Goal: Task Accomplishment & Management: Manage account settings

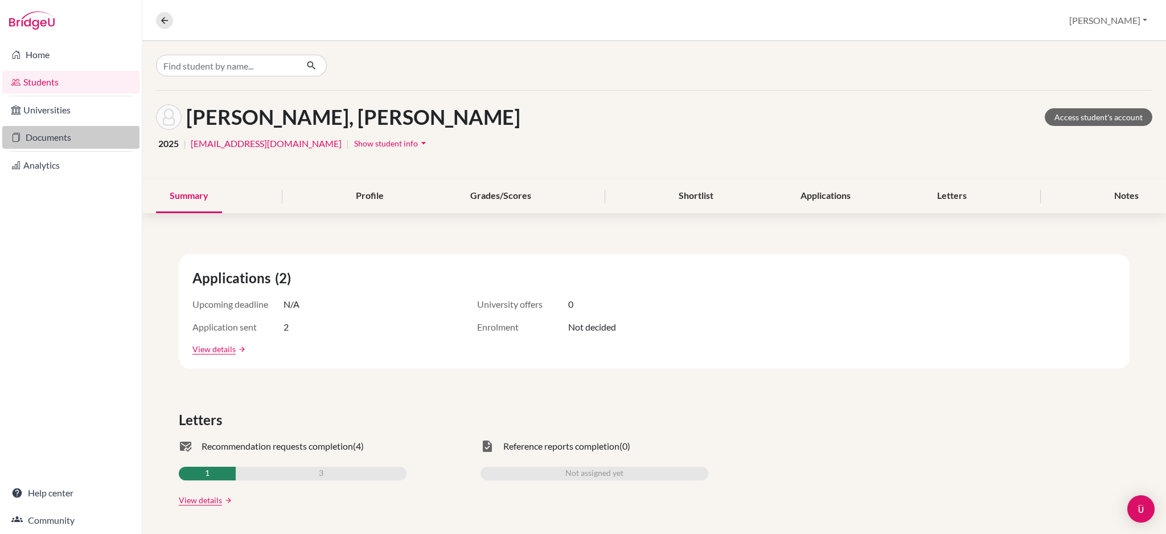
click at [52, 138] on link "Documents" at bounding box center [70, 137] width 137 height 23
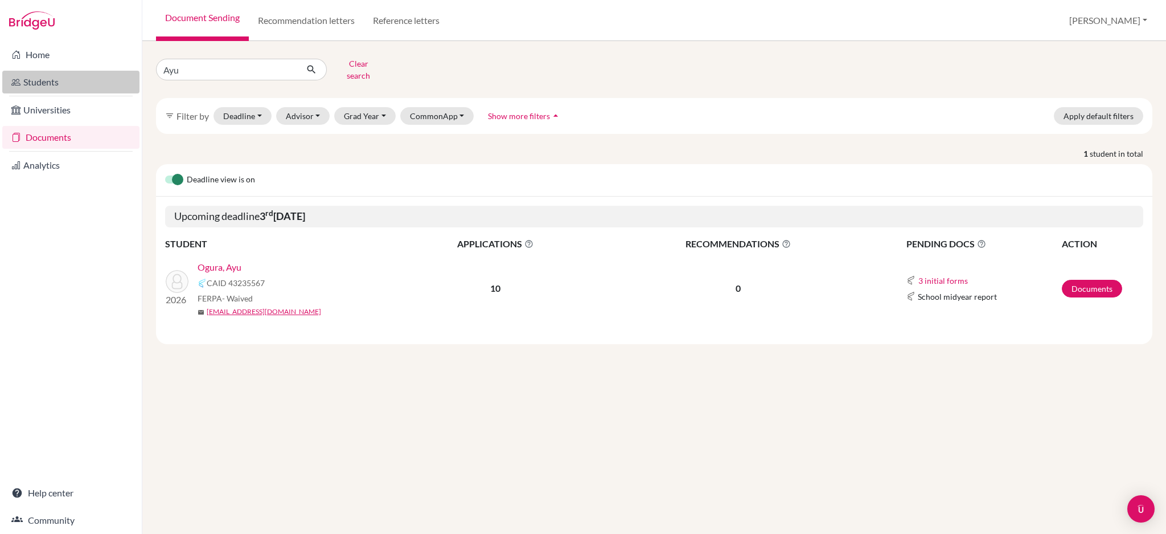
click at [38, 83] on link "Students" at bounding box center [70, 82] width 137 height 23
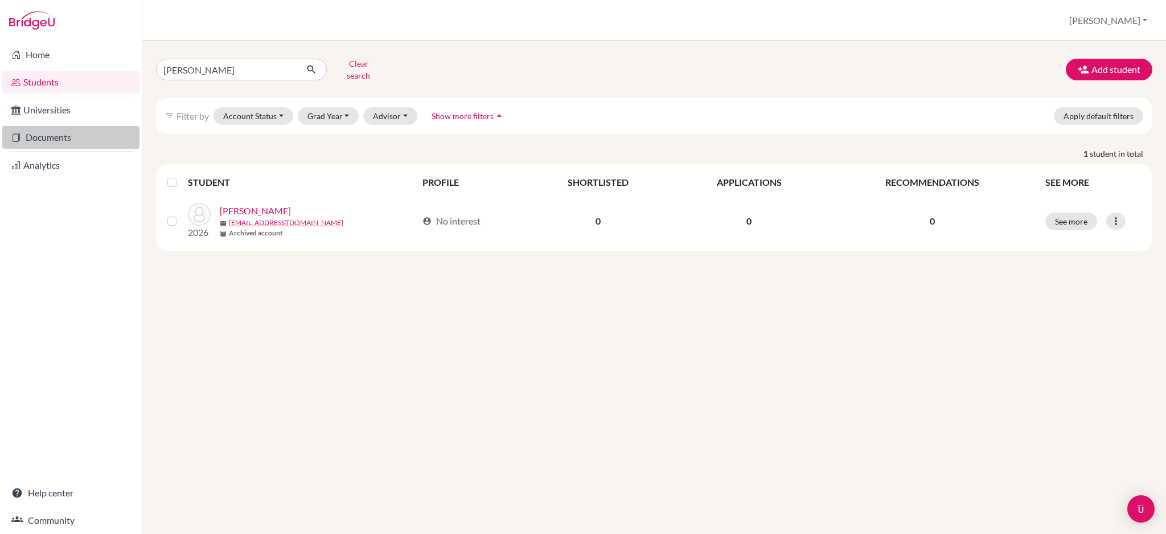
click at [54, 133] on link "Documents" at bounding box center [70, 137] width 137 height 23
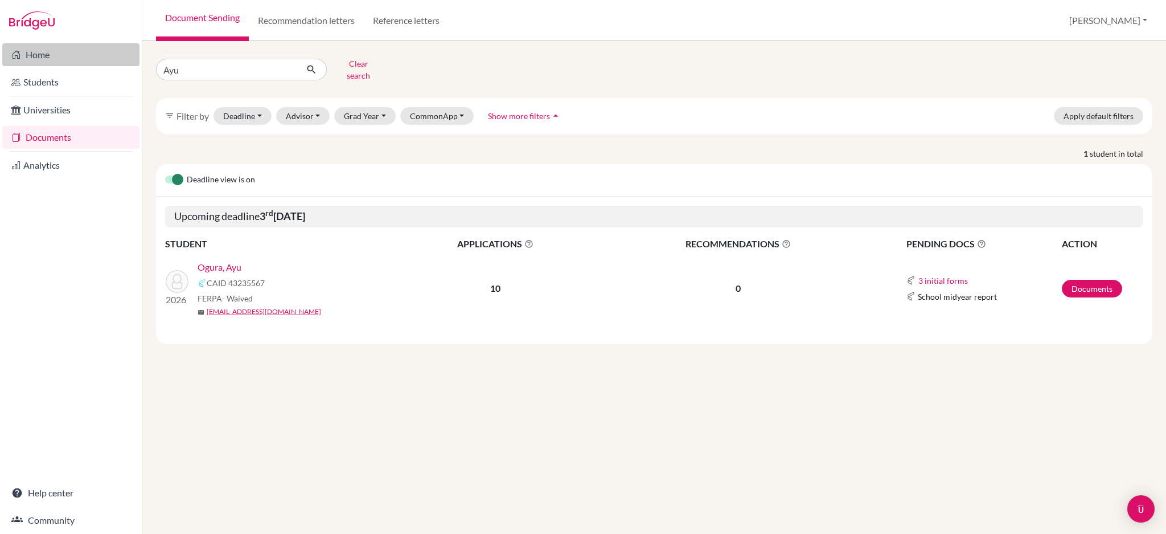
click at [48, 57] on link "Home" at bounding box center [70, 54] width 137 height 23
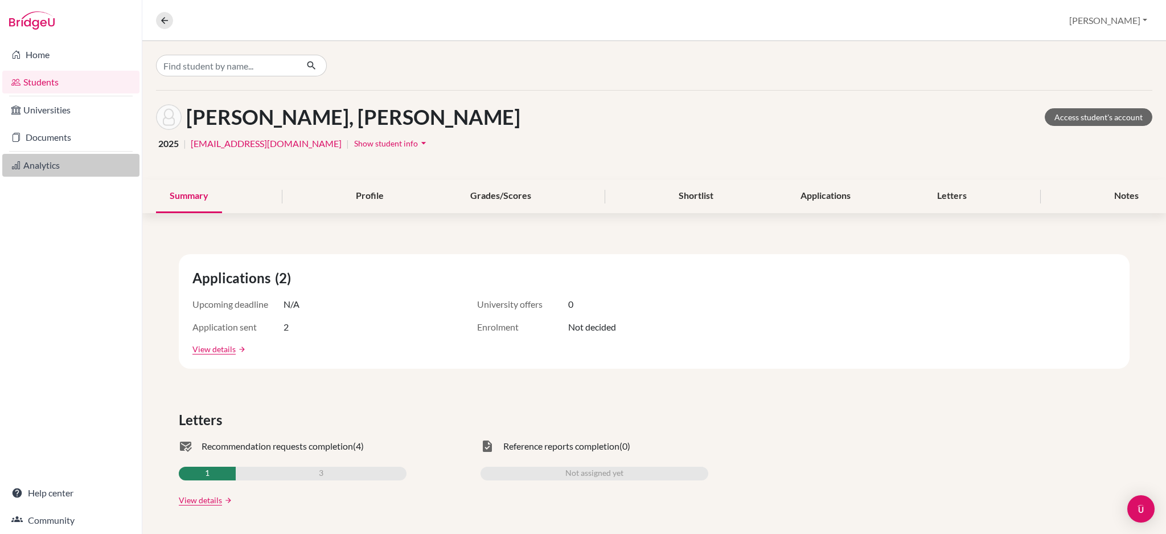
click at [50, 163] on link "Analytics" at bounding box center [70, 165] width 137 height 23
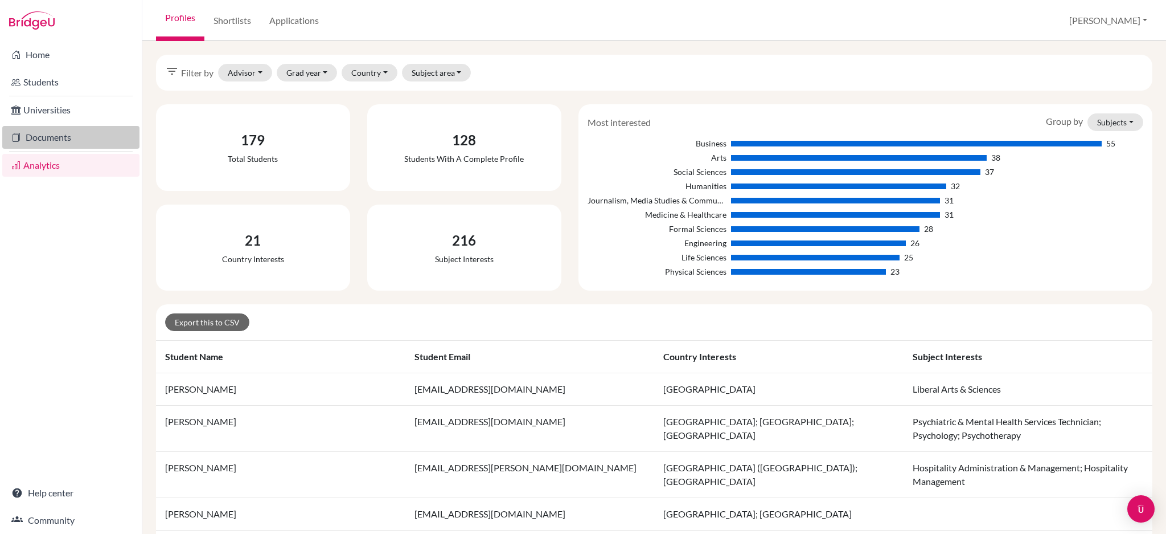
click at [62, 137] on link "Documents" at bounding box center [70, 137] width 137 height 23
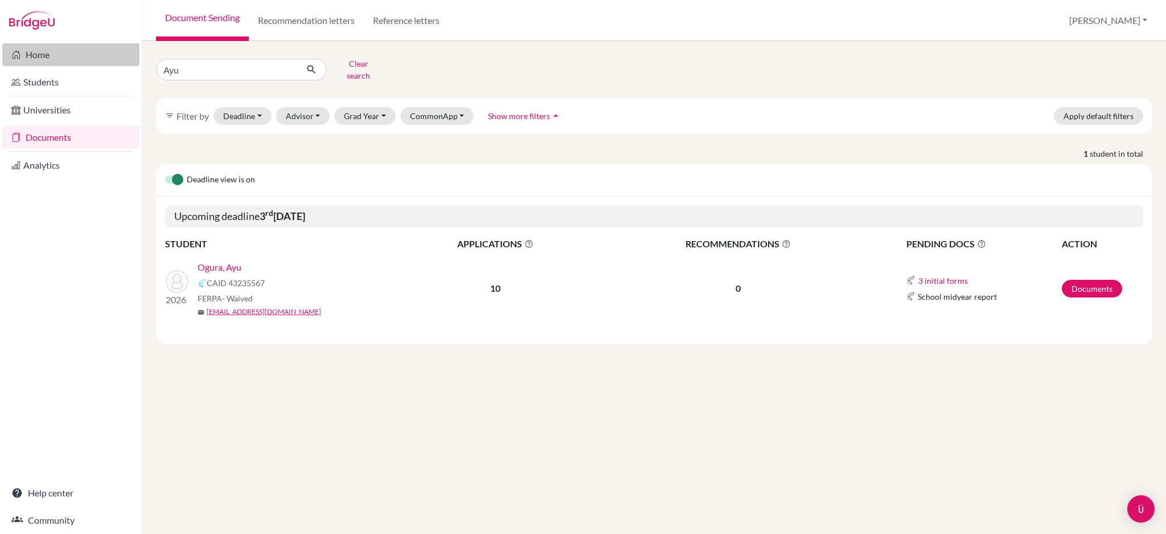
click at [50, 59] on link "Home" at bounding box center [70, 54] width 137 height 23
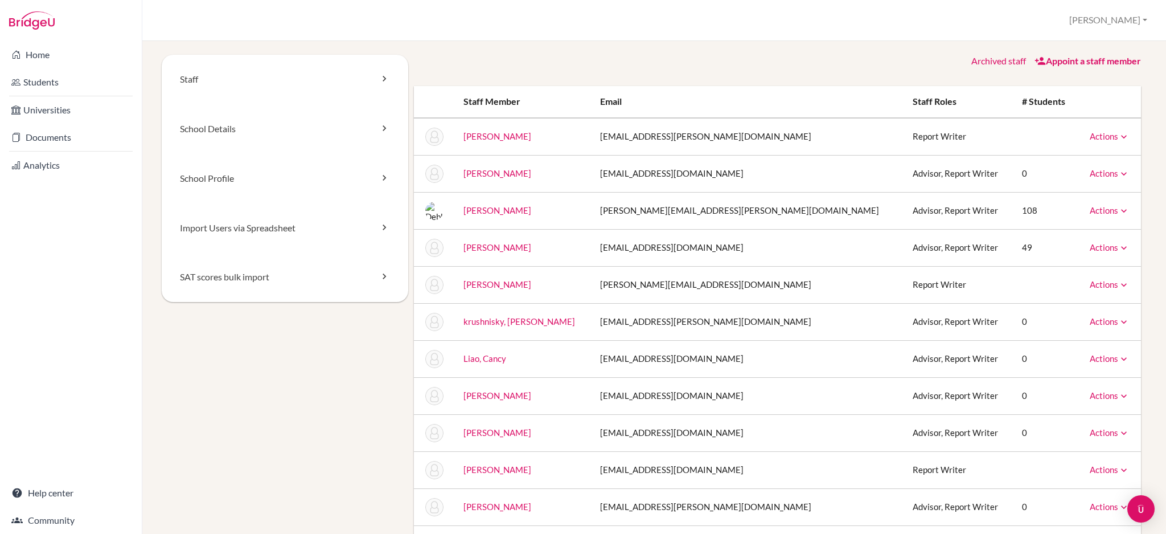
click at [990, 59] on link "Archived staff" at bounding box center [998, 60] width 55 height 11
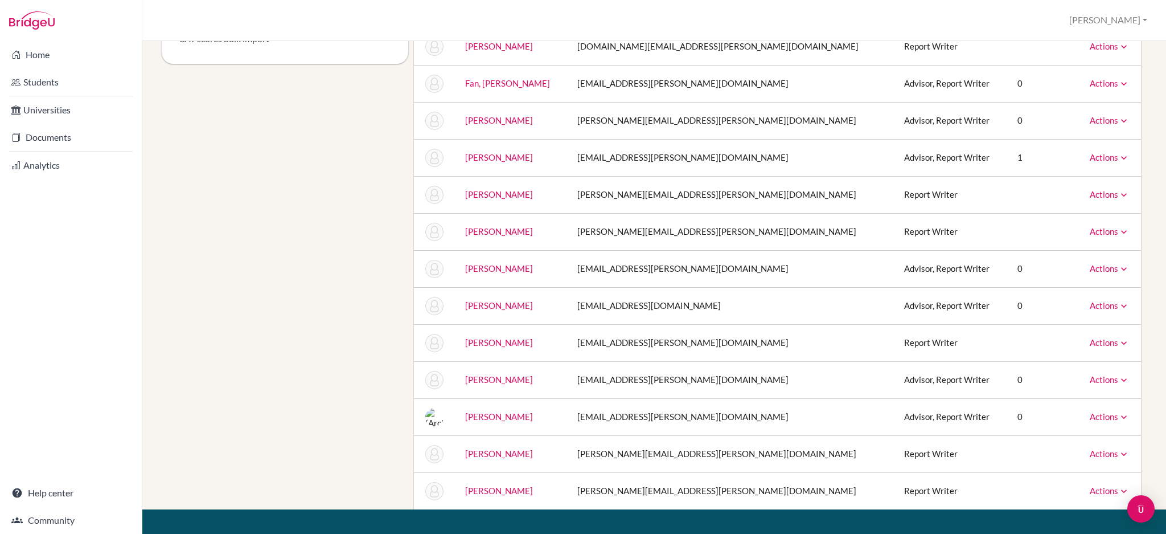
scroll to position [303, 0]
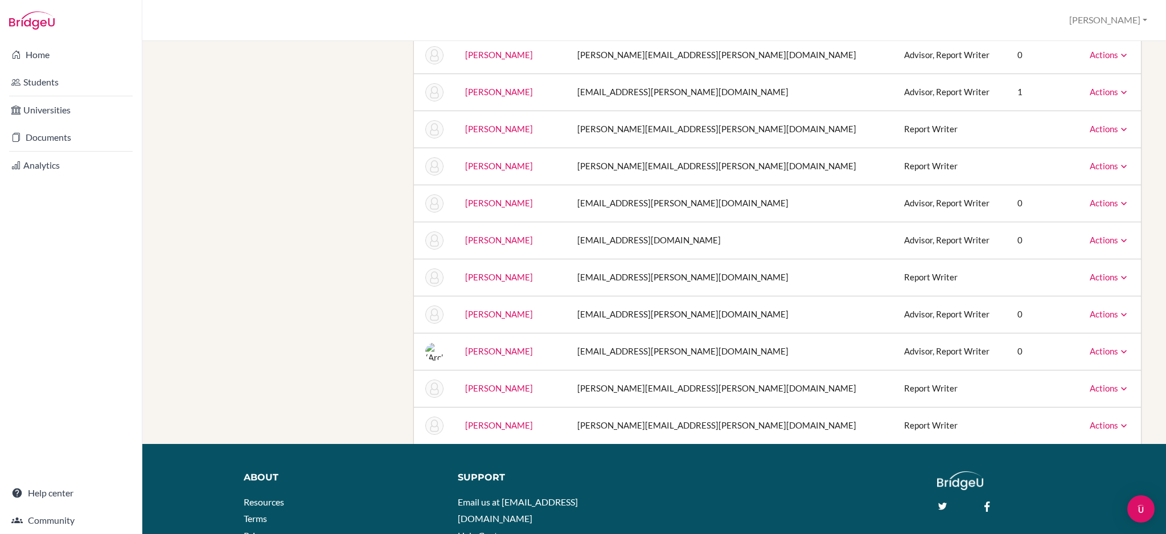
click at [1118, 351] on icon at bounding box center [1123, 351] width 11 height 11
click at [1080, 368] on link "Unarchive" at bounding box center [1084, 370] width 90 height 17
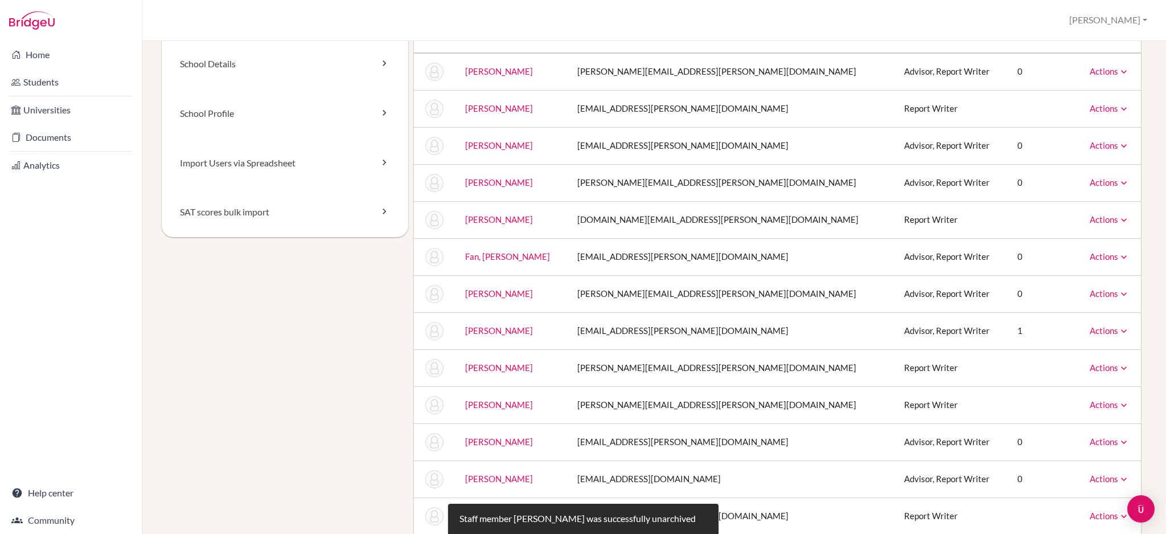
scroll to position [0, 0]
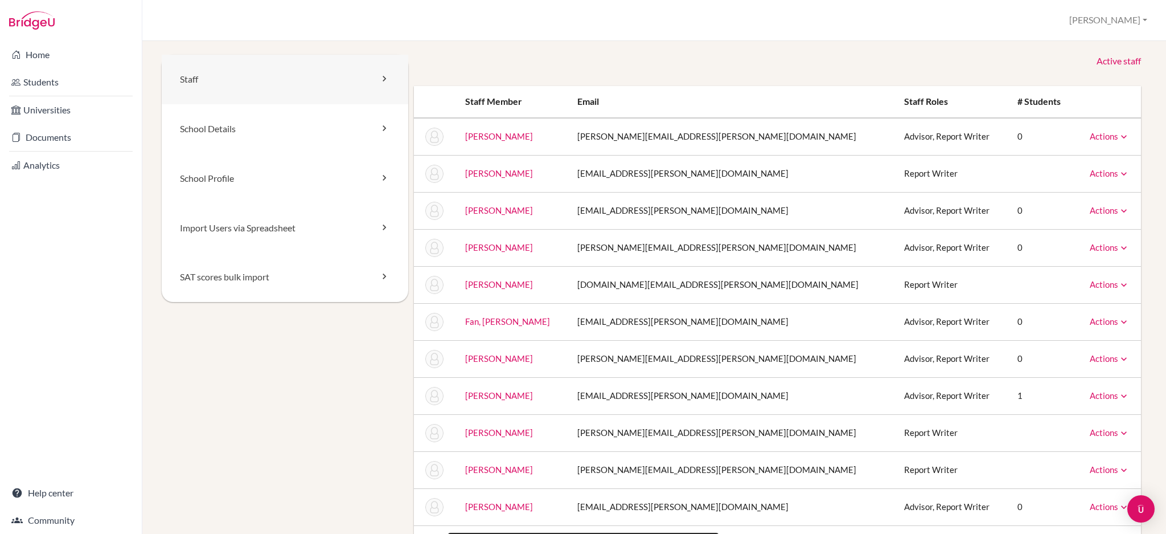
click at [219, 85] on link "Staff" at bounding box center [285, 80] width 247 height 50
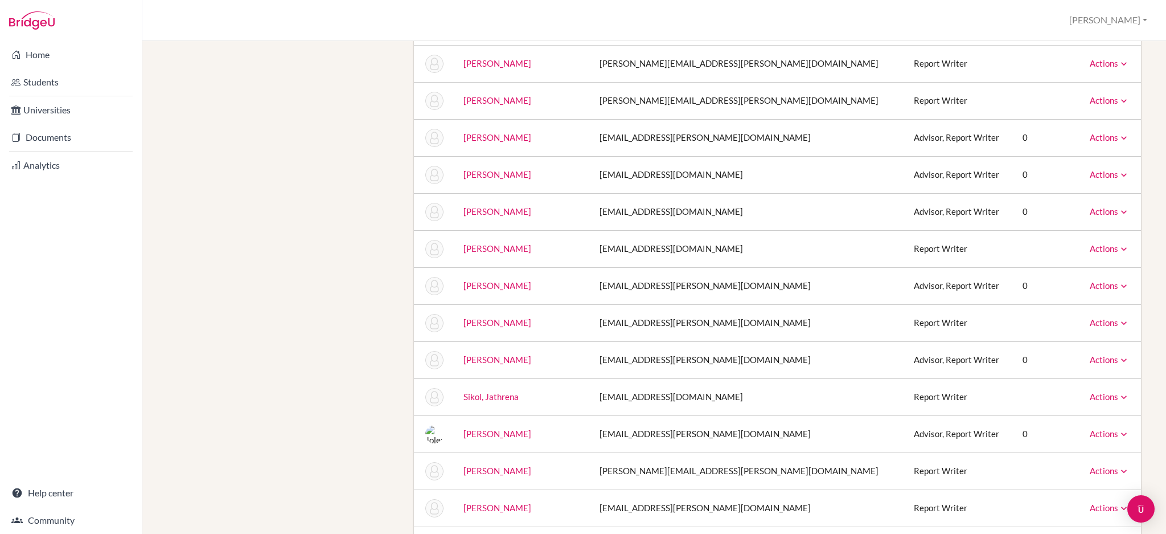
scroll to position [759, 0]
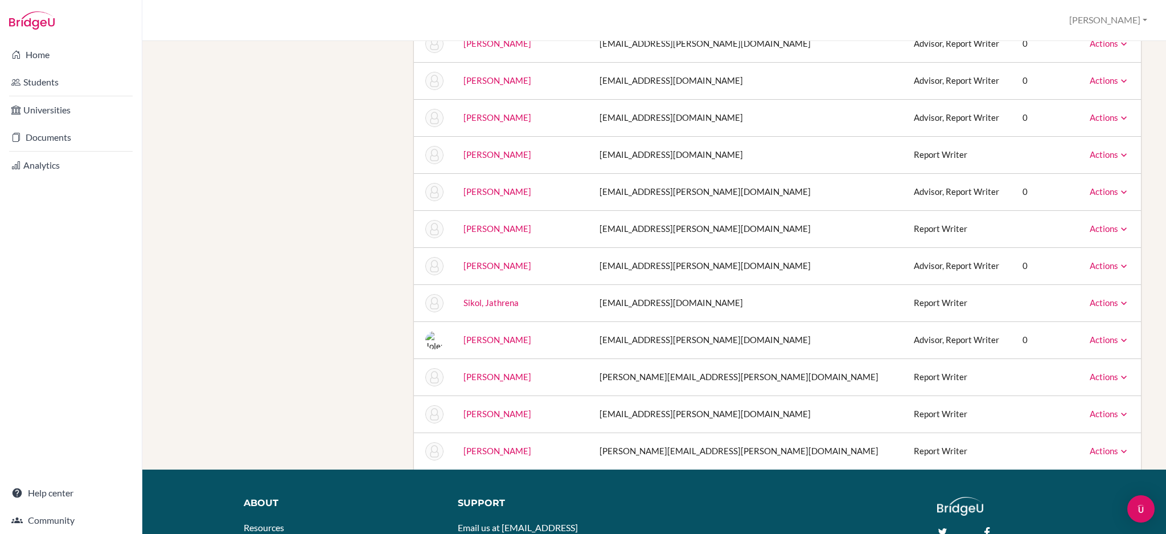
click at [430, 340] on img at bounding box center [434, 340] width 18 height 18
click at [1118, 341] on icon at bounding box center [1123, 339] width 11 height 11
click at [431, 342] on img at bounding box center [434, 340] width 18 height 18
click at [1118, 335] on icon at bounding box center [1123, 339] width 11 height 11
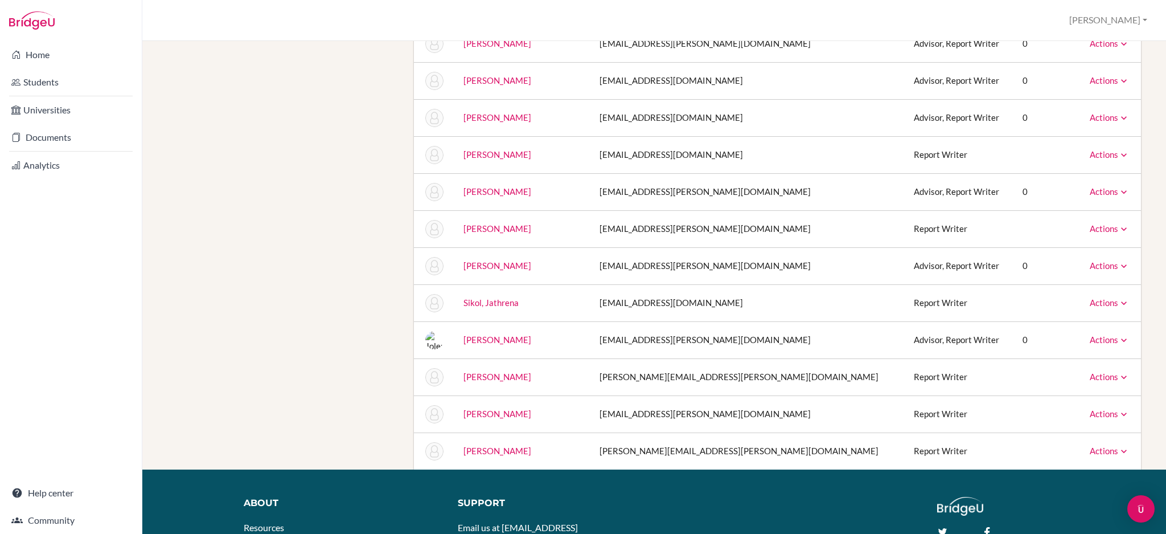
click at [1118, 376] on icon at bounding box center [1123, 376] width 11 height 11
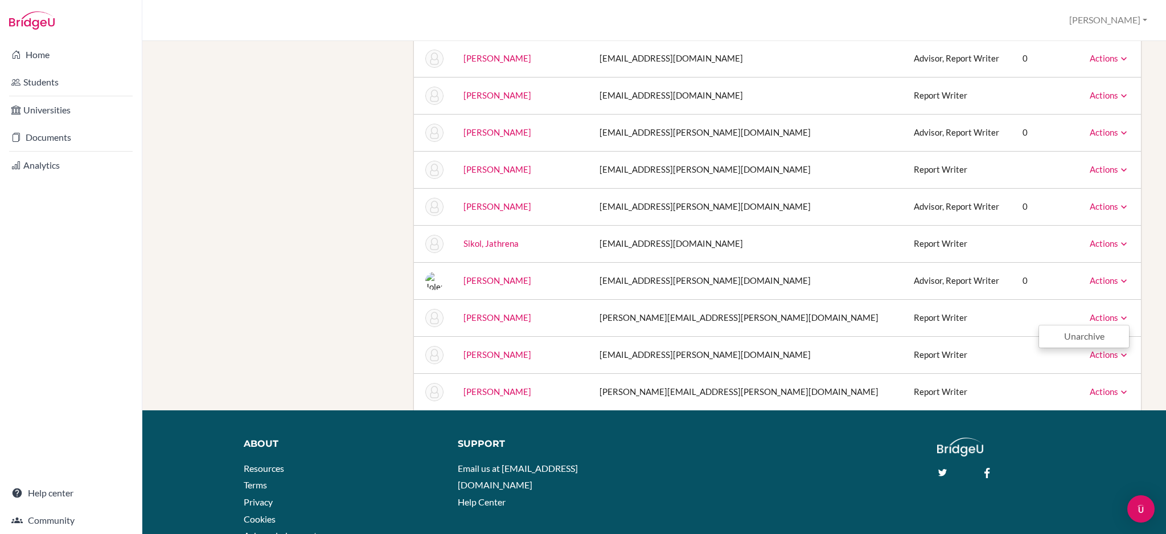
scroll to position [880, 0]
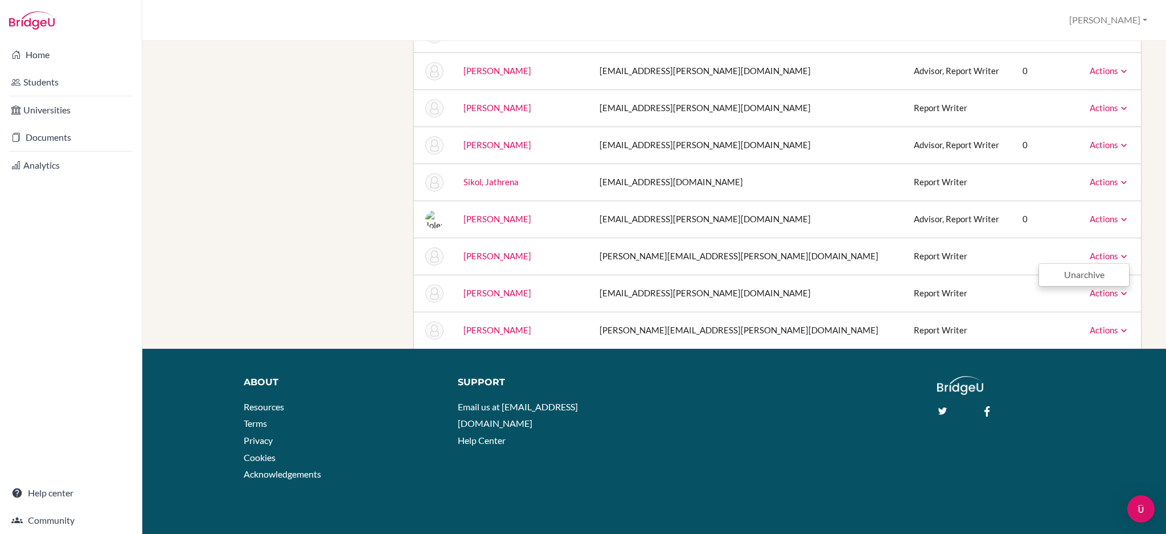
click at [699, 441] on div "About Resources Terms Privacy Cookies Acknowledgements Support Email us at [EMA…" at bounding box center [654, 432] width 1024 height 113
click at [1099, 333] on link "Actions" at bounding box center [1110, 330] width 40 height 10
drag, startPoint x: 1088, startPoint y: 411, endPoint x: 1069, endPoint y: 413, distance: 18.9
click at [1088, 411] on div "About Resources Terms Privacy Cookies Acknowledgements Support Email us at [EMA…" at bounding box center [654, 432] width 1024 height 113
